Goal: Information Seeking & Learning: Find specific fact

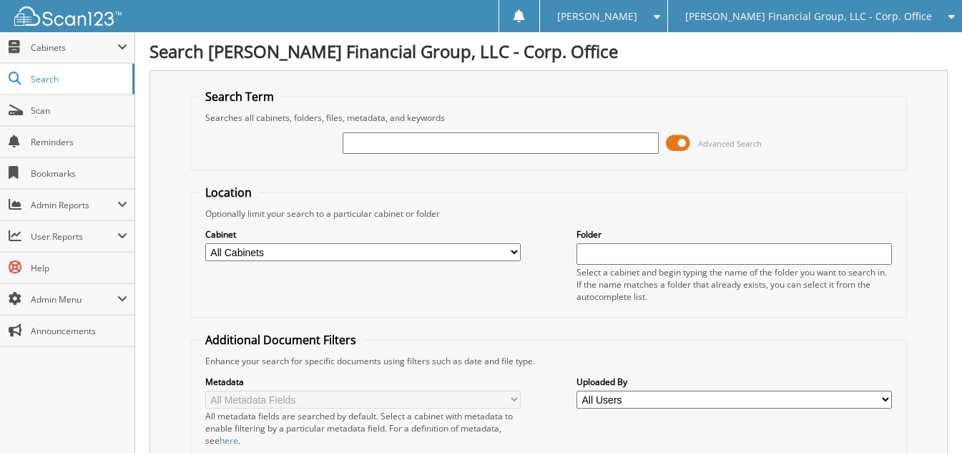
click at [399, 146] on input "text" at bounding box center [500, 142] width 315 height 21
type input "gl adj"
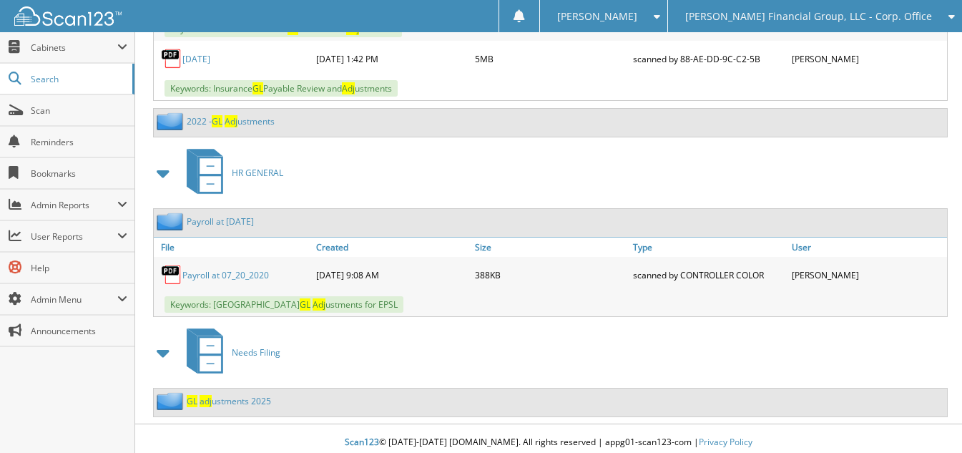
scroll to position [1653, 0]
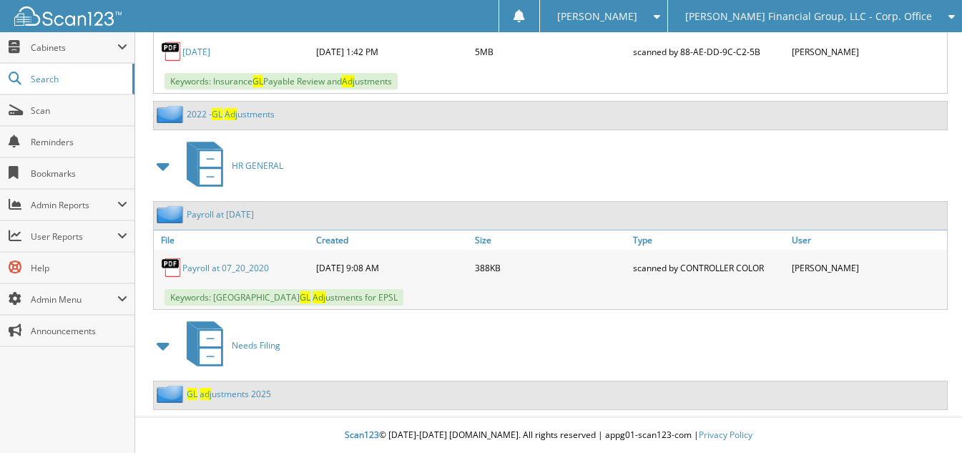
click at [247, 396] on link "GL adj ustments 2025" at bounding box center [229, 394] width 84 height 12
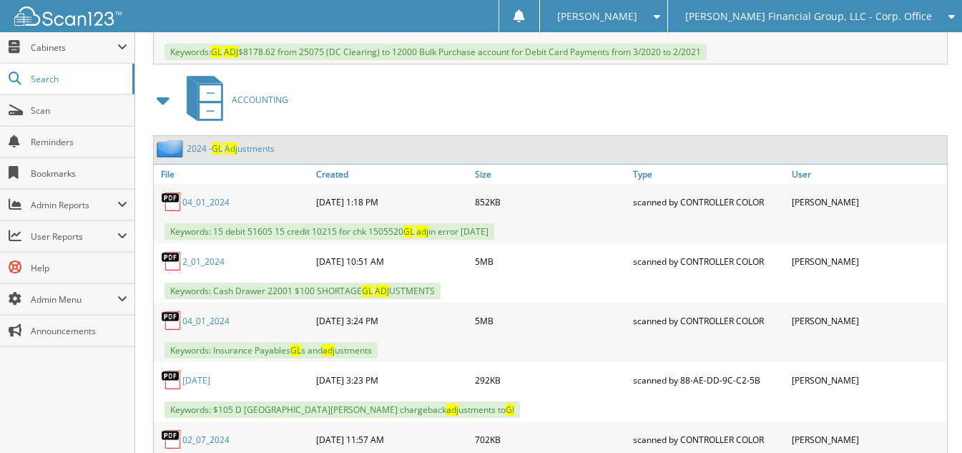
scroll to position [795, 0]
